Goal: Entertainment & Leisure: Consume media (video, audio)

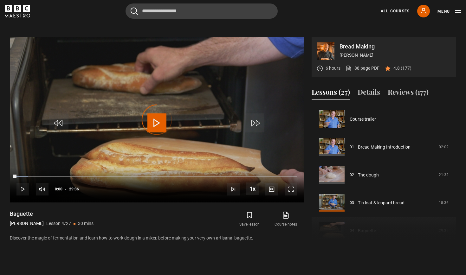
scroll to position [97, 0]
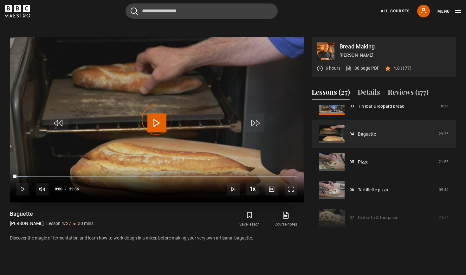
click at [155, 120] on div "Video Player is loading." at bounding box center [157, 120] width 32 height 32
click at [23, 189] on span "Video Player" at bounding box center [22, 189] width 13 height 13
click at [292, 187] on span "Video Player" at bounding box center [291, 189] width 13 height 13
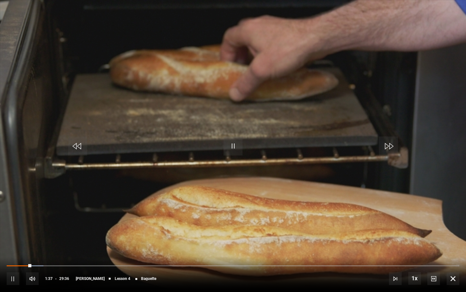
click at [13, 275] on span "Video Player" at bounding box center [13, 278] width 13 height 13
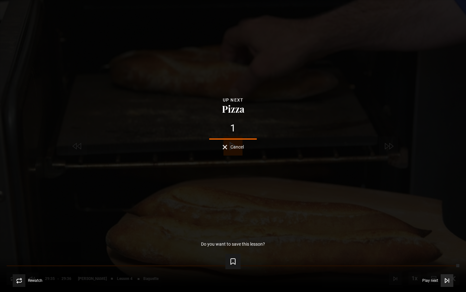
click at [447, 275] on icon "Video Player" at bounding box center [447, 280] width 6 height 6
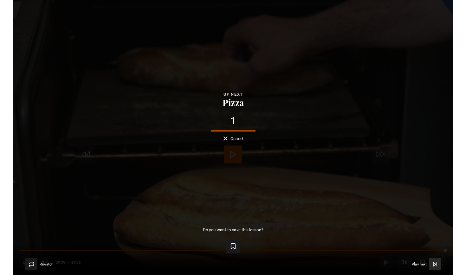
scroll to position [280, 0]
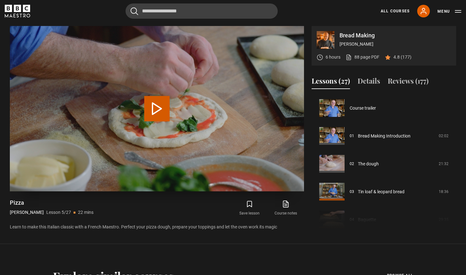
scroll to position [112, 0]
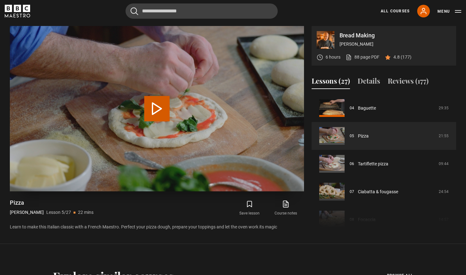
click at [155, 108] on button "Play Lesson Pizza" at bounding box center [156, 108] width 25 height 25
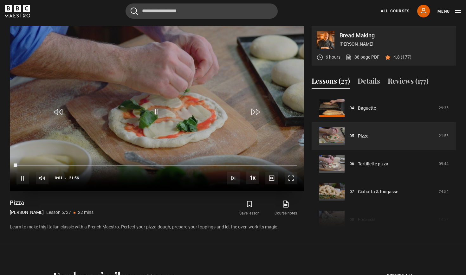
click at [292, 176] on span "Video Player" at bounding box center [291, 178] width 13 height 13
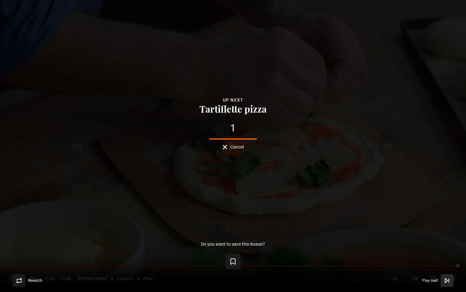
click at [432, 275] on span "Play next" at bounding box center [430, 280] width 16 height 4
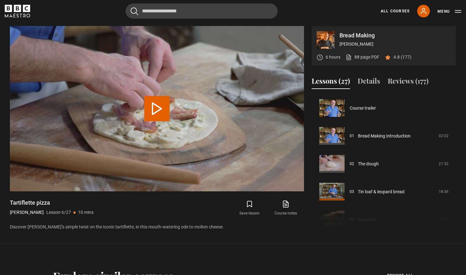
scroll to position [139, 0]
